Goal: Check status: Check status

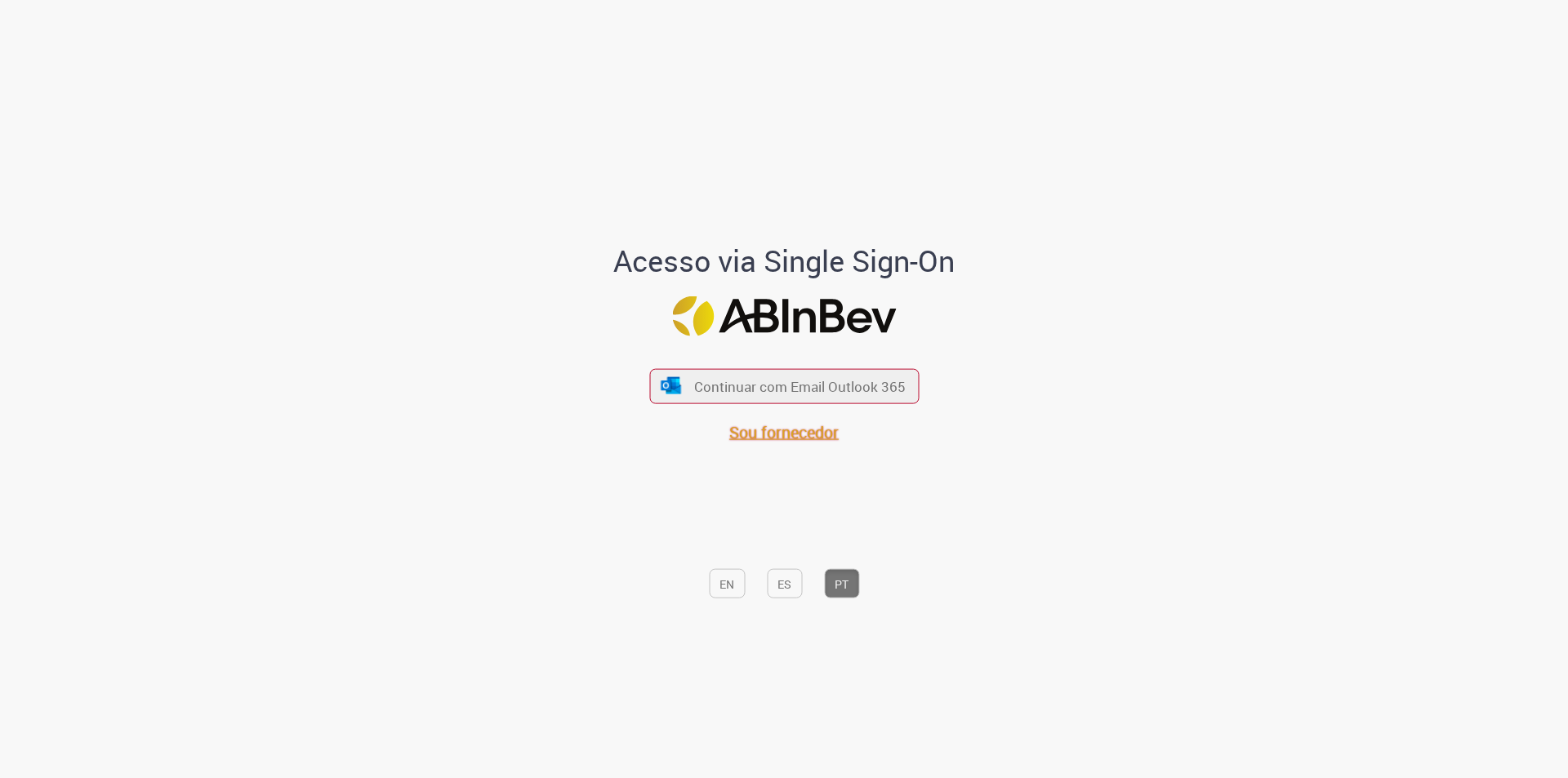
click at [794, 429] on font "Sou fornecedor" at bounding box center [783, 431] width 109 height 22
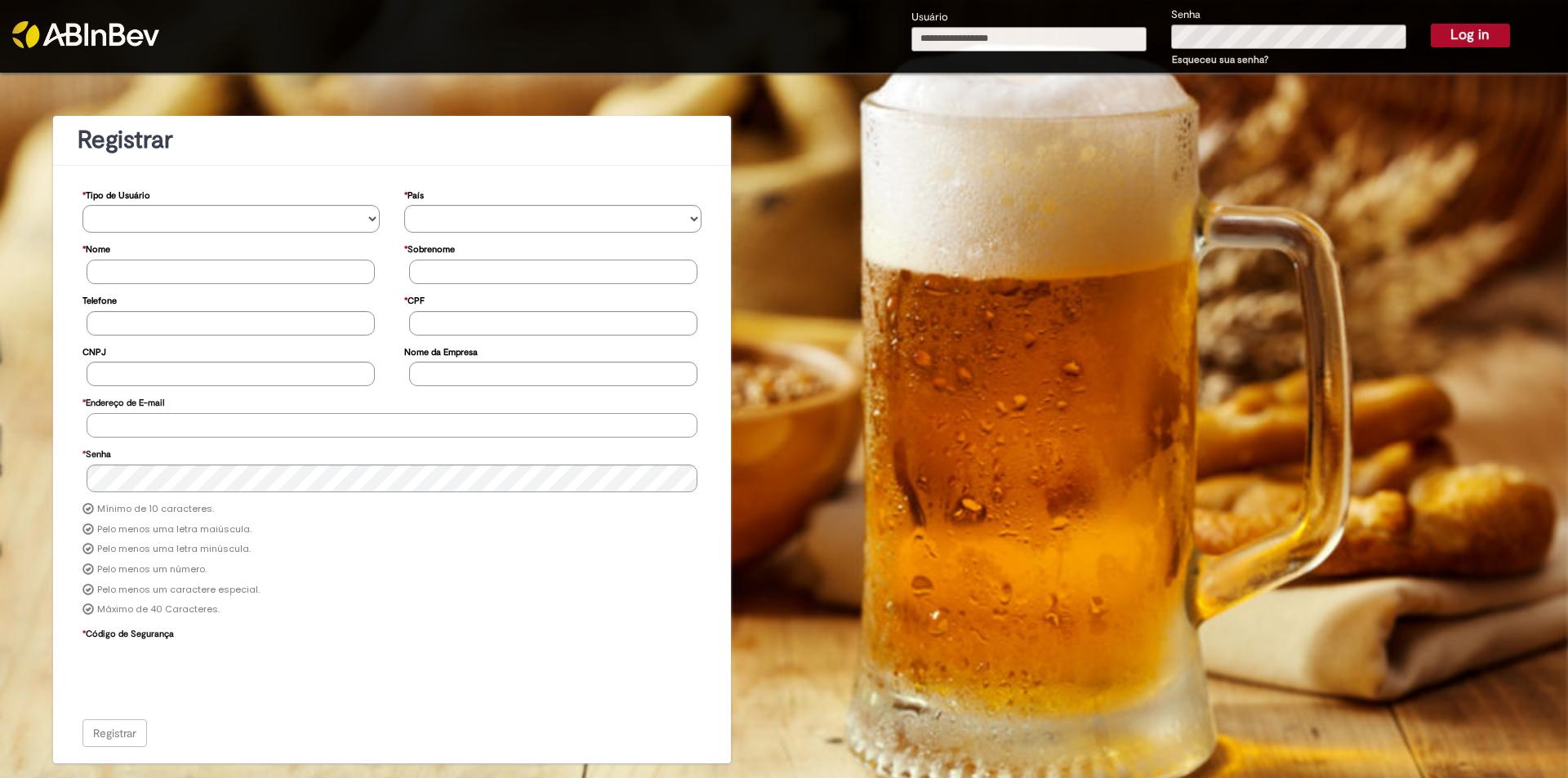
type input "**********"
click at [1470, 44] on button "Log in" at bounding box center [1469, 35] width 79 height 23
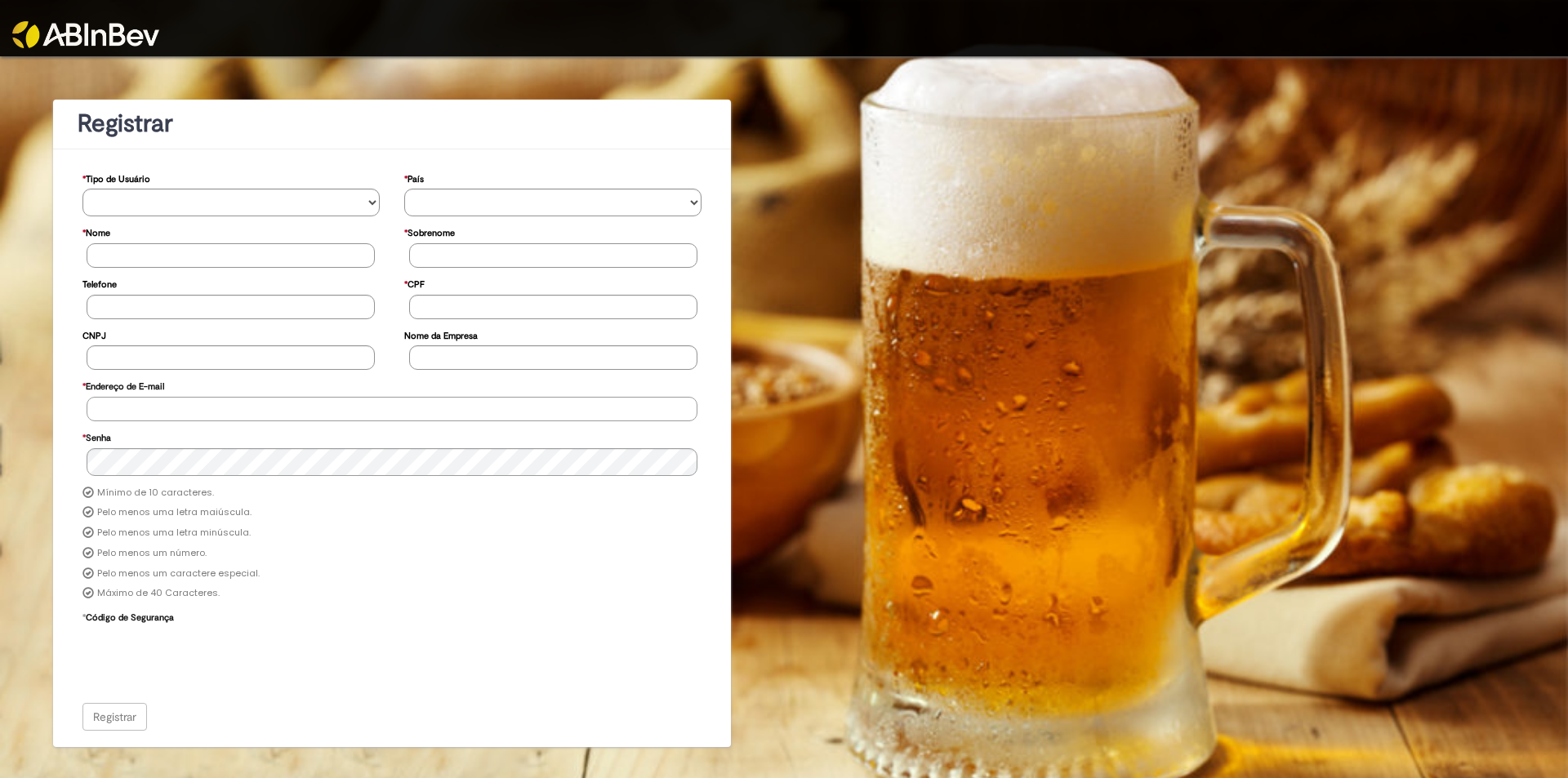
type input "**********"
click at [94, 38] on img at bounding box center [85, 34] width 147 height 27
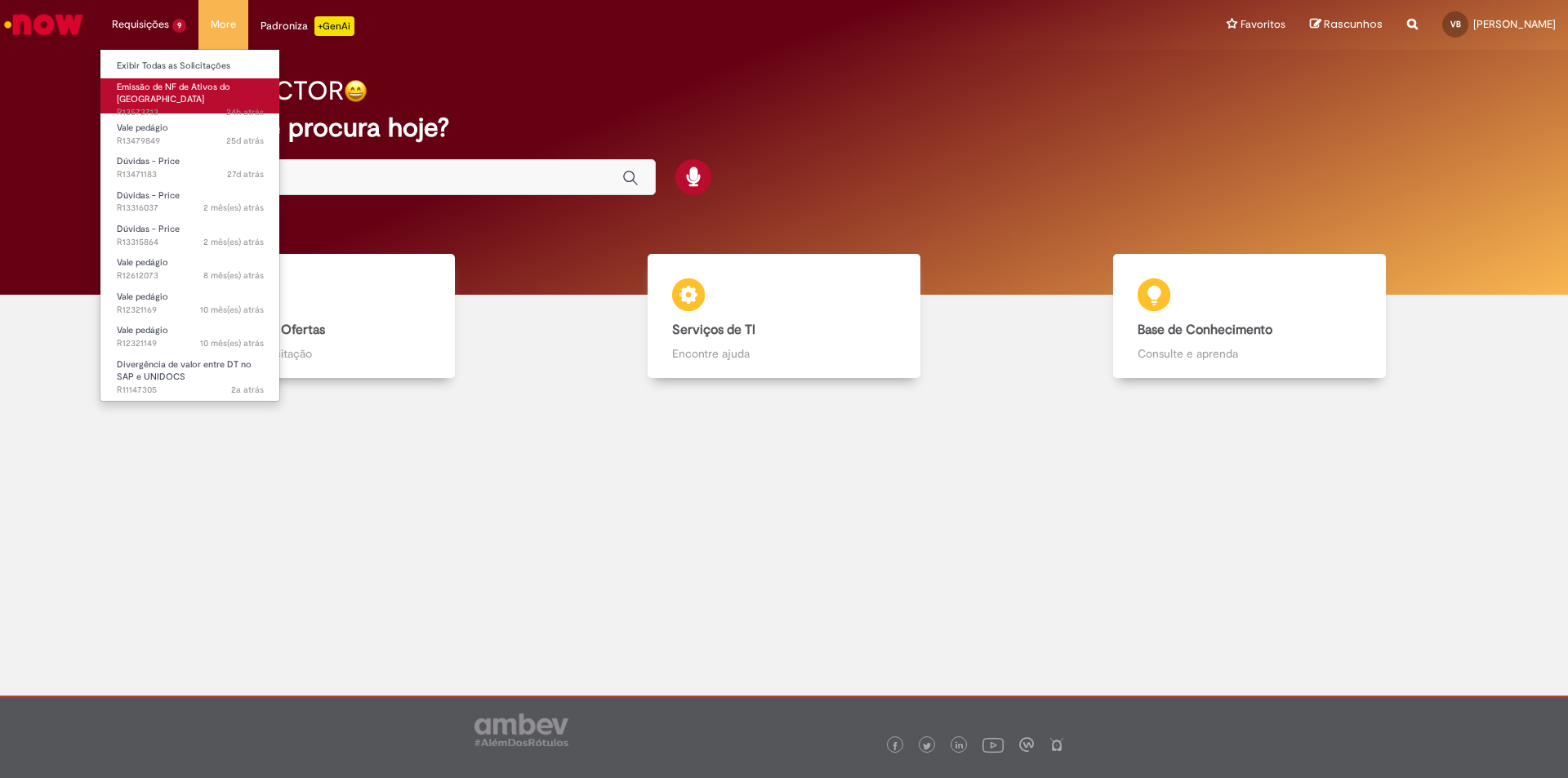
click at [167, 93] on link "Emissão de NF de Ativos do ASVD 24h atrás 24 horas atrás R13573713" at bounding box center [190, 96] width 180 height 35
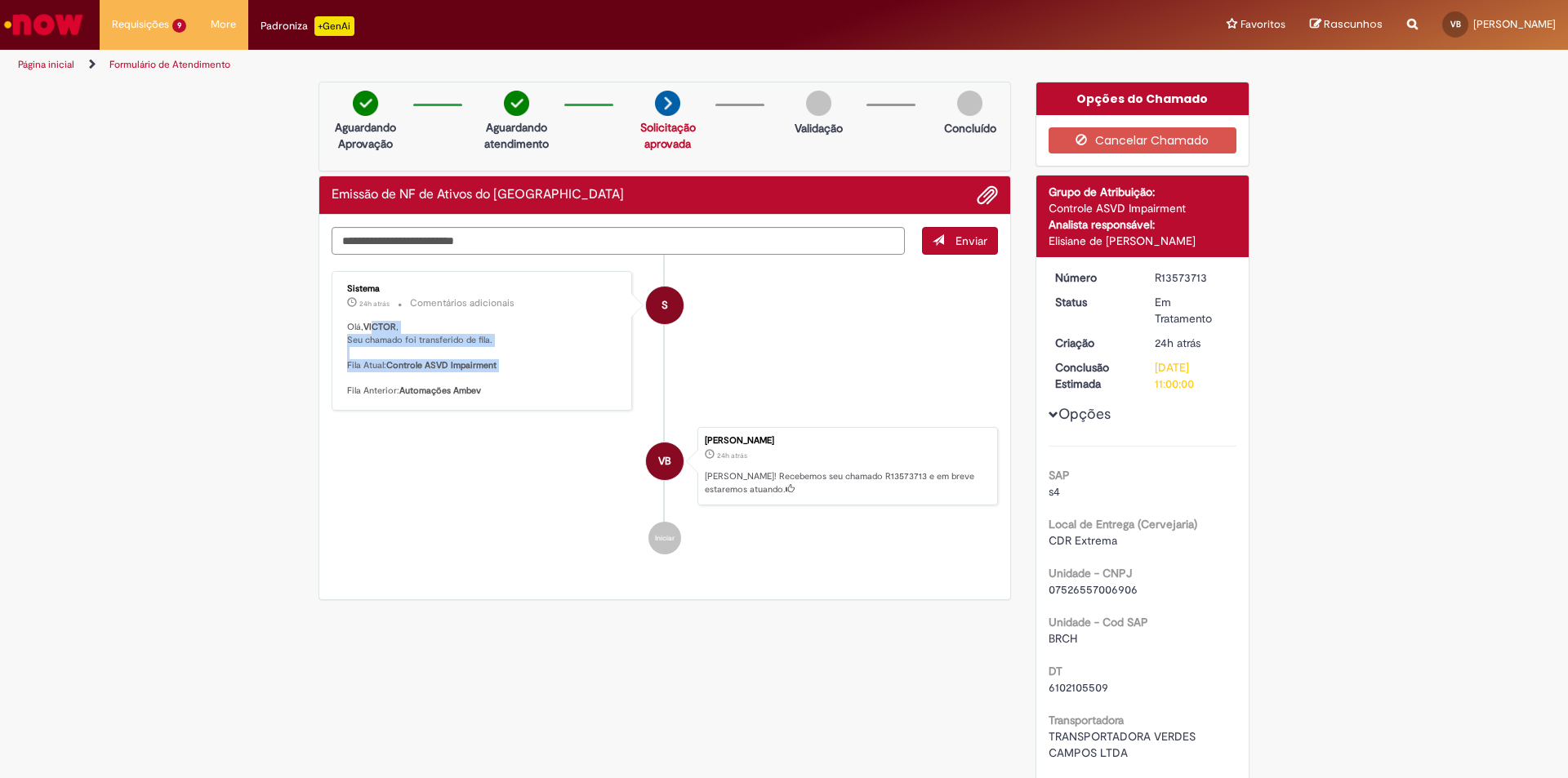
drag, startPoint x: 520, startPoint y: 383, endPoint x: 368, endPoint y: 315, distance: 166.5
click at [368, 314] on div "Sistema 24h atrás 24 horas atrás Comentários adicionais Olá, VICTOR , Seu chama…" at bounding box center [481, 340] width 290 height 130
click at [580, 362] on p "Olá, VICTOR , Seu chamado foi transferido de fila. Fila Atual: Controle ASVD Im…" at bounding box center [483, 359] width 272 height 77
click at [527, 375] on p "Olá, VICTOR , Seu chamado foi transferido de fila. Fila Atual: Controle ASVD Im…" at bounding box center [483, 359] width 272 height 77
drag, startPoint x: 506, startPoint y: 406, endPoint x: 499, endPoint y: 434, distance: 28.9
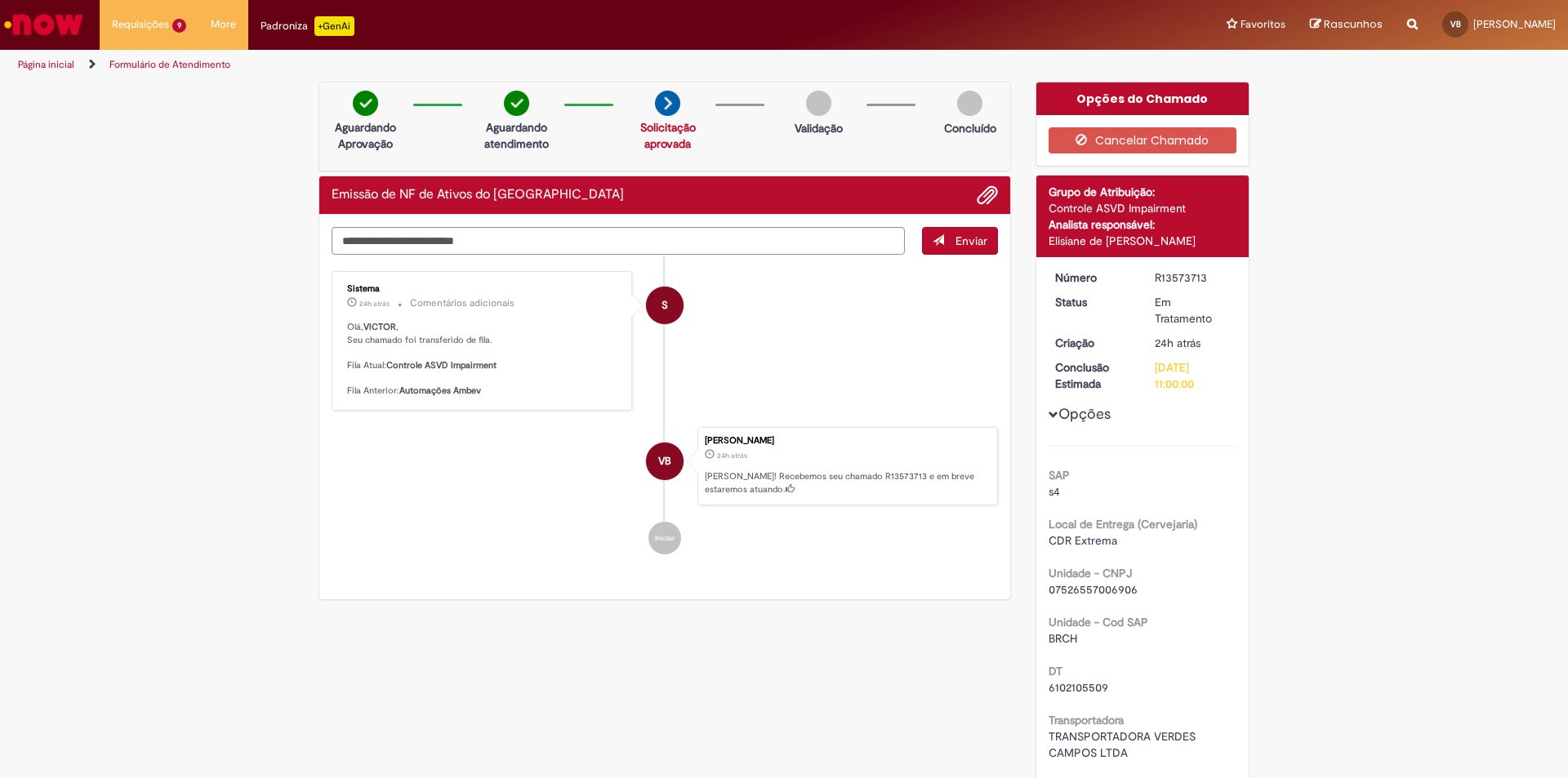
click at [504, 413] on ul "S Sistema 24h atrás 24 horas atrás Comentários adicionais Olá, VICTOR , Seu cha…" at bounding box center [665, 413] width 666 height 316
click at [568, 577] on div "Enviar S Sistema 24h atrás 24 horas atrás Comentários adicionais Olá, VICTOR , …" at bounding box center [665, 406] width 691 height 385
